Goal: Task Accomplishment & Management: Manage account settings

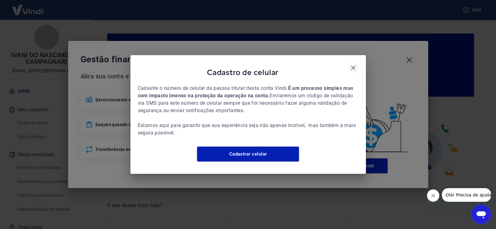
click at [352, 64] on icon "button" at bounding box center [353, 67] width 7 height 7
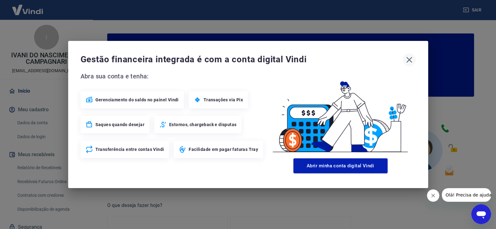
drag, startPoint x: 410, startPoint y: 59, endPoint x: 407, endPoint y: 60, distance: 3.2
click at [410, 59] on icon "button" at bounding box center [409, 60] width 6 height 6
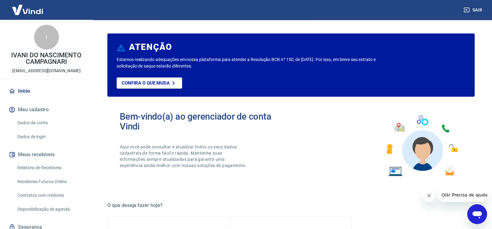
click at [57, 169] on link "Relatório de Recebíveis" at bounding box center [50, 168] width 70 height 13
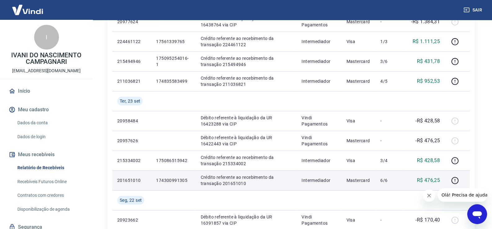
scroll to position [124, 0]
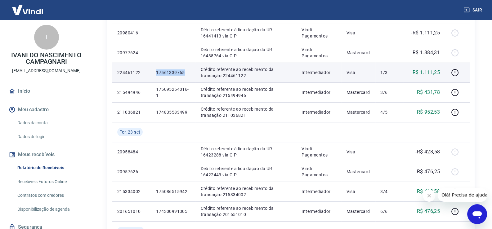
drag, startPoint x: 189, startPoint y: 73, endPoint x: 155, endPoint y: 72, distance: 33.5
click at [155, 72] on td "17561339765" at bounding box center [173, 73] width 44 height 20
drag, startPoint x: 441, startPoint y: 74, endPoint x: 420, endPoint y: 71, distance: 20.7
click at [420, 71] on td "R$ 1.111,25" at bounding box center [423, 73] width 41 height 20
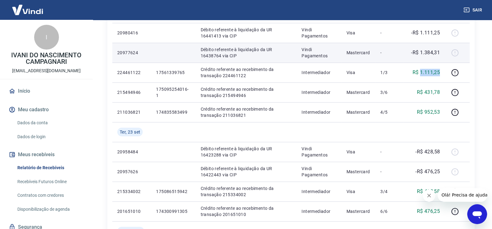
copy p "1.111,25"
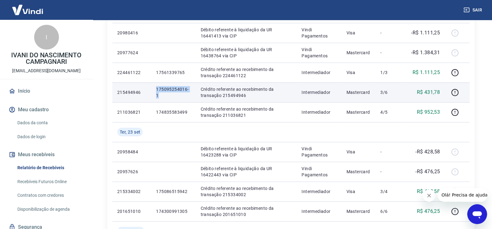
drag, startPoint x: 159, startPoint y: 95, endPoint x: 155, endPoint y: 89, distance: 6.8
click at [155, 89] on td "175095254016-1" at bounding box center [173, 92] width 44 height 20
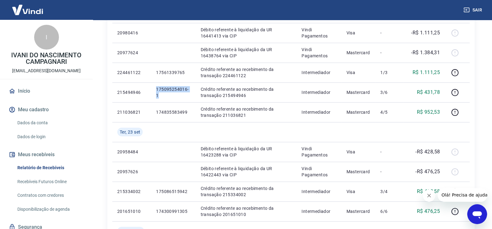
copy p "175095254016-1"
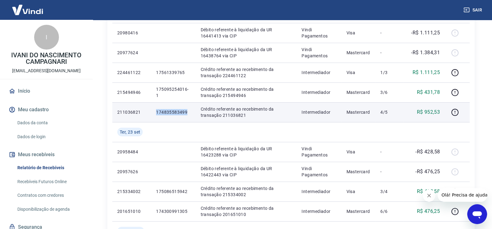
drag, startPoint x: 183, startPoint y: 112, endPoint x: 157, endPoint y: 113, distance: 25.7
click at [157, 113] on td "174835583499" at bounding box center [173, 112] width 44 height 20
copy p "174835583499"
drag, startPoint x: 442, startPoint y: 113, endPoint x: 425, endPoint y: 113, distance: 17.1
click at [425, 113] on td "R$ 952,53" at bounding box center [423, 112] width 41 height 20
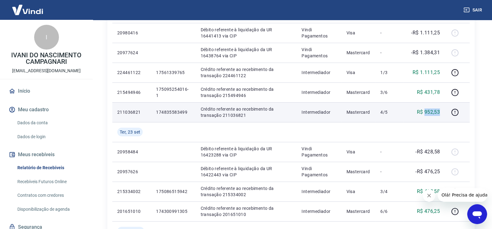
copy p "952,53"
